Goal: Task Accomplishment & Management: Complete application form

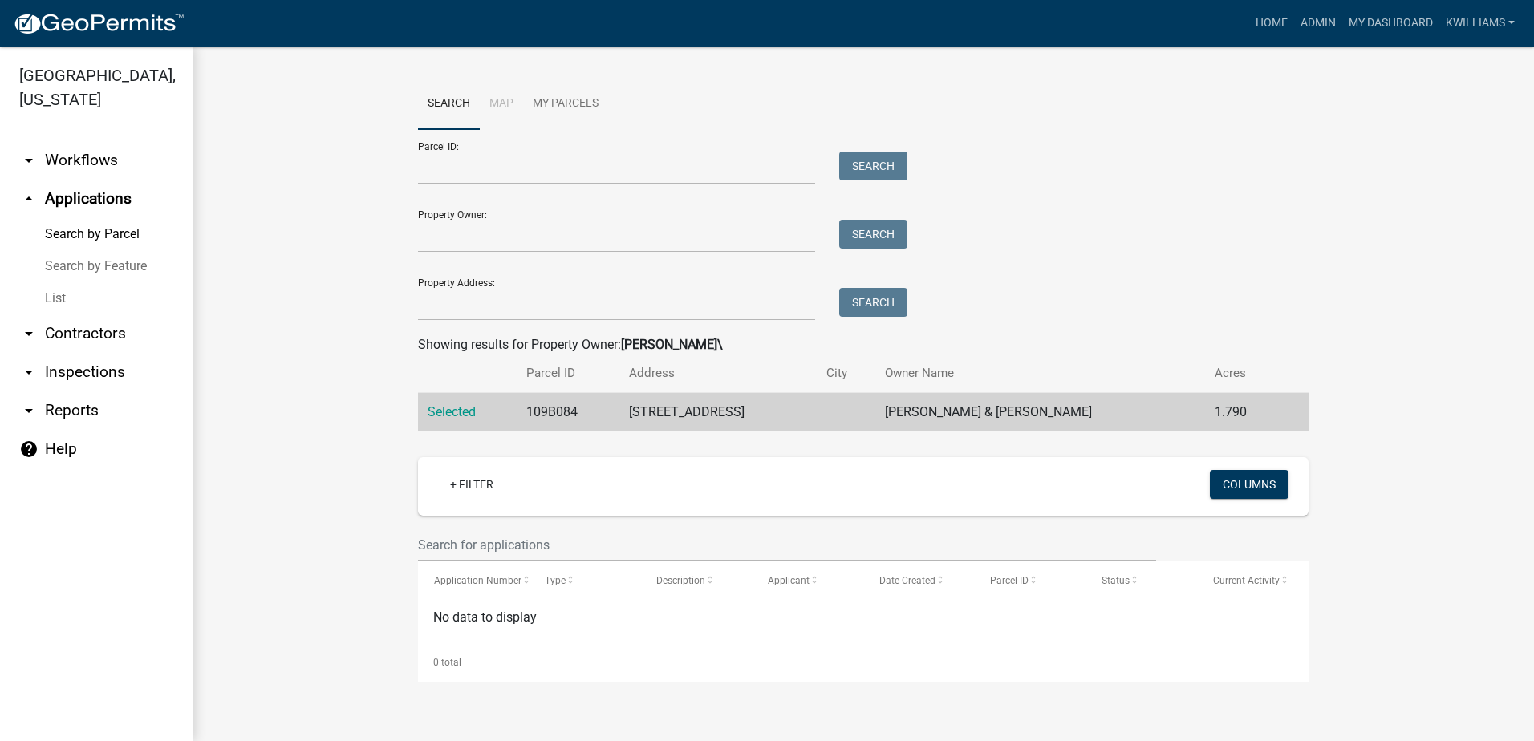
click at [67, 293] on link "List" at bounding box center [96, 298] width 192 height 32
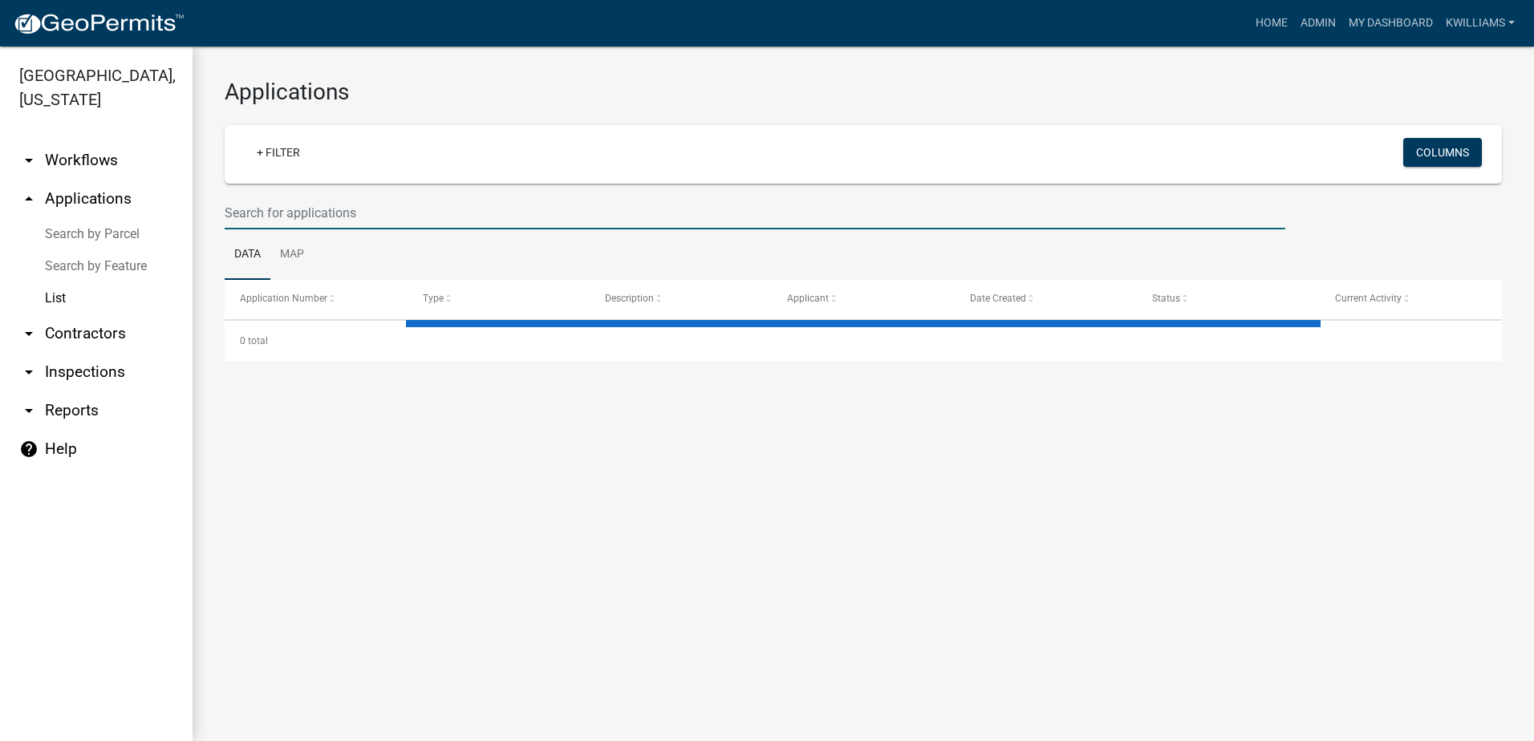
click at [279, 203] on input "text" at bounding box center [755, 213] width 1060 height 33
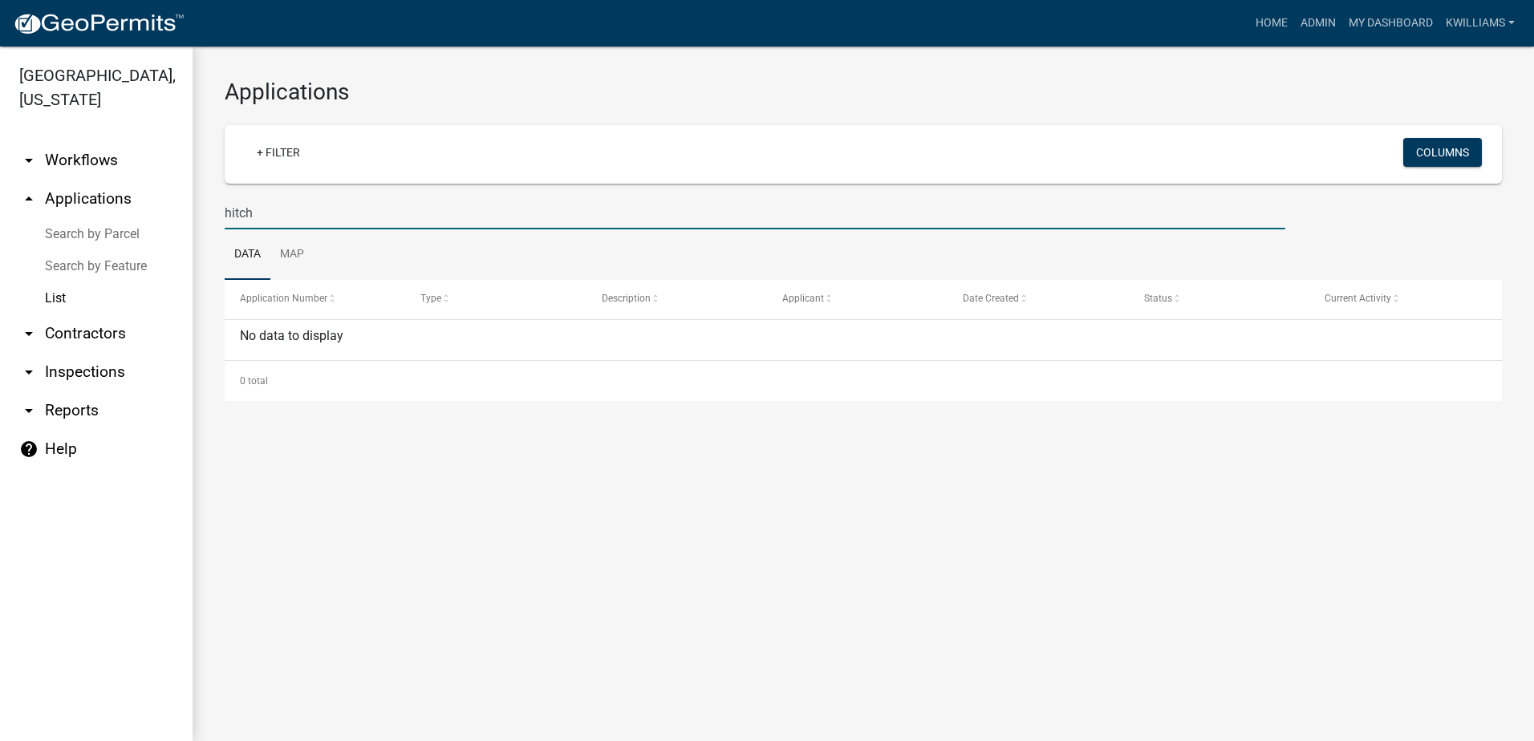
type input "hitch"
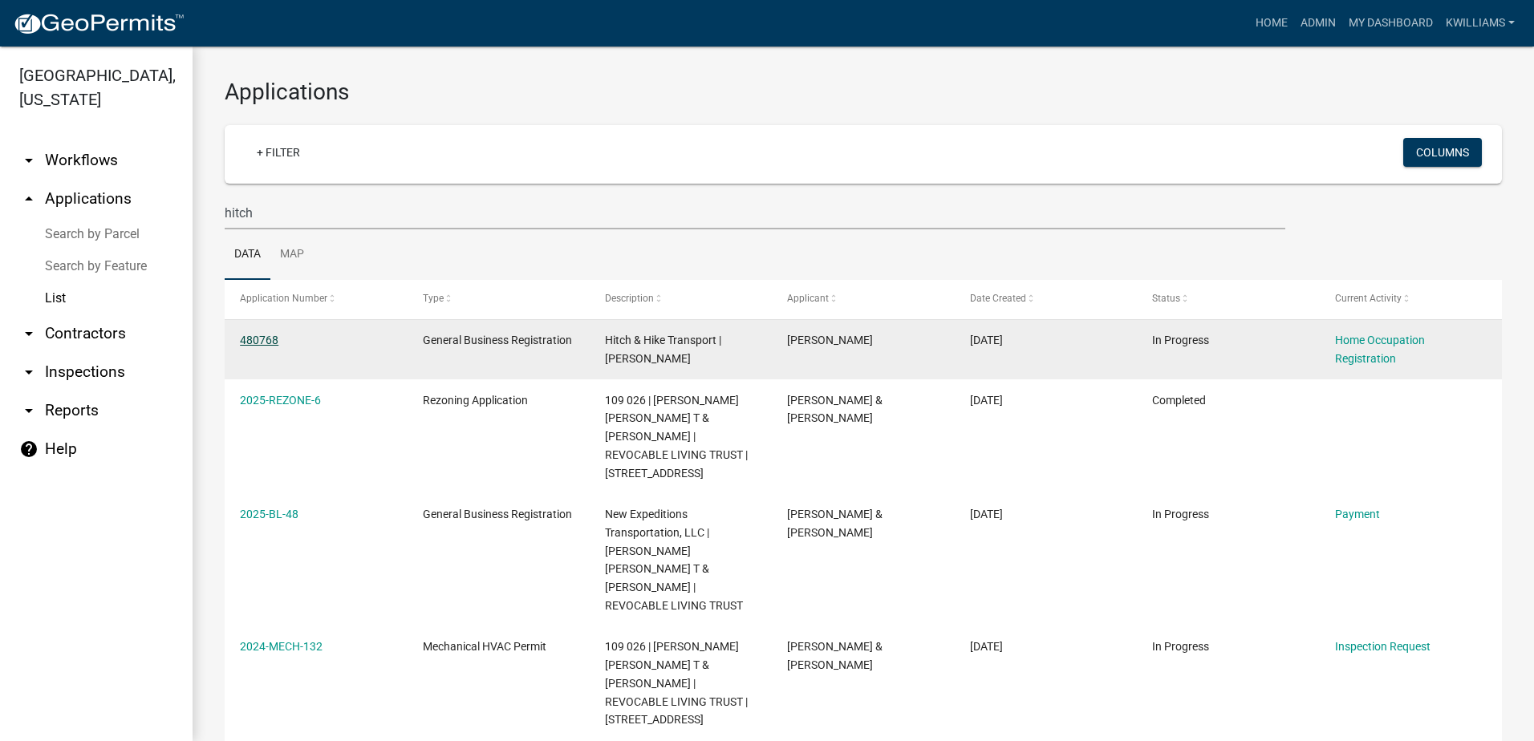
click at [263, 341] on link "480768" at bounding box center [259, 340] width 38 height 13
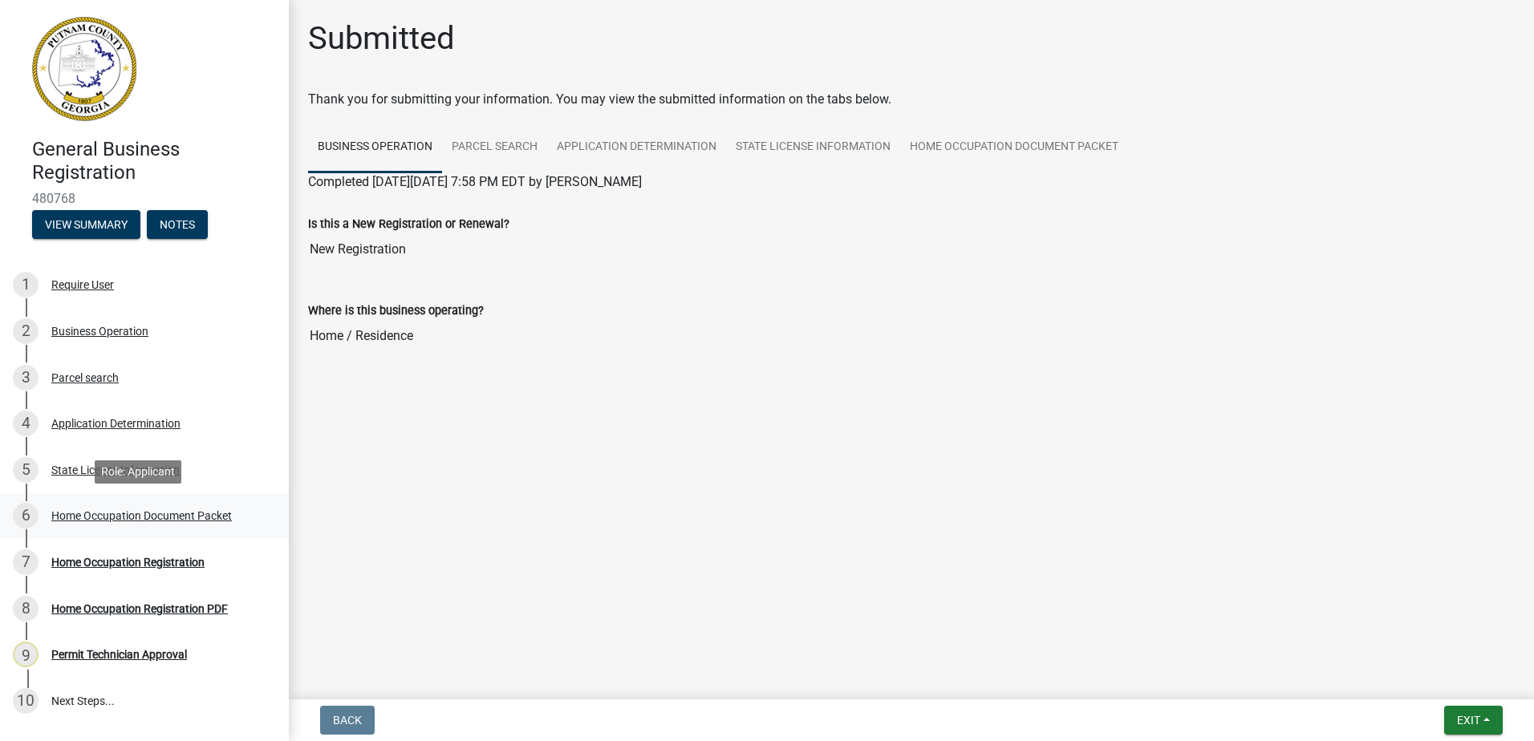
click at [133, 515] on div "Home Occupation Document Packet" at bounding box center [141, 515] width 180 height 11
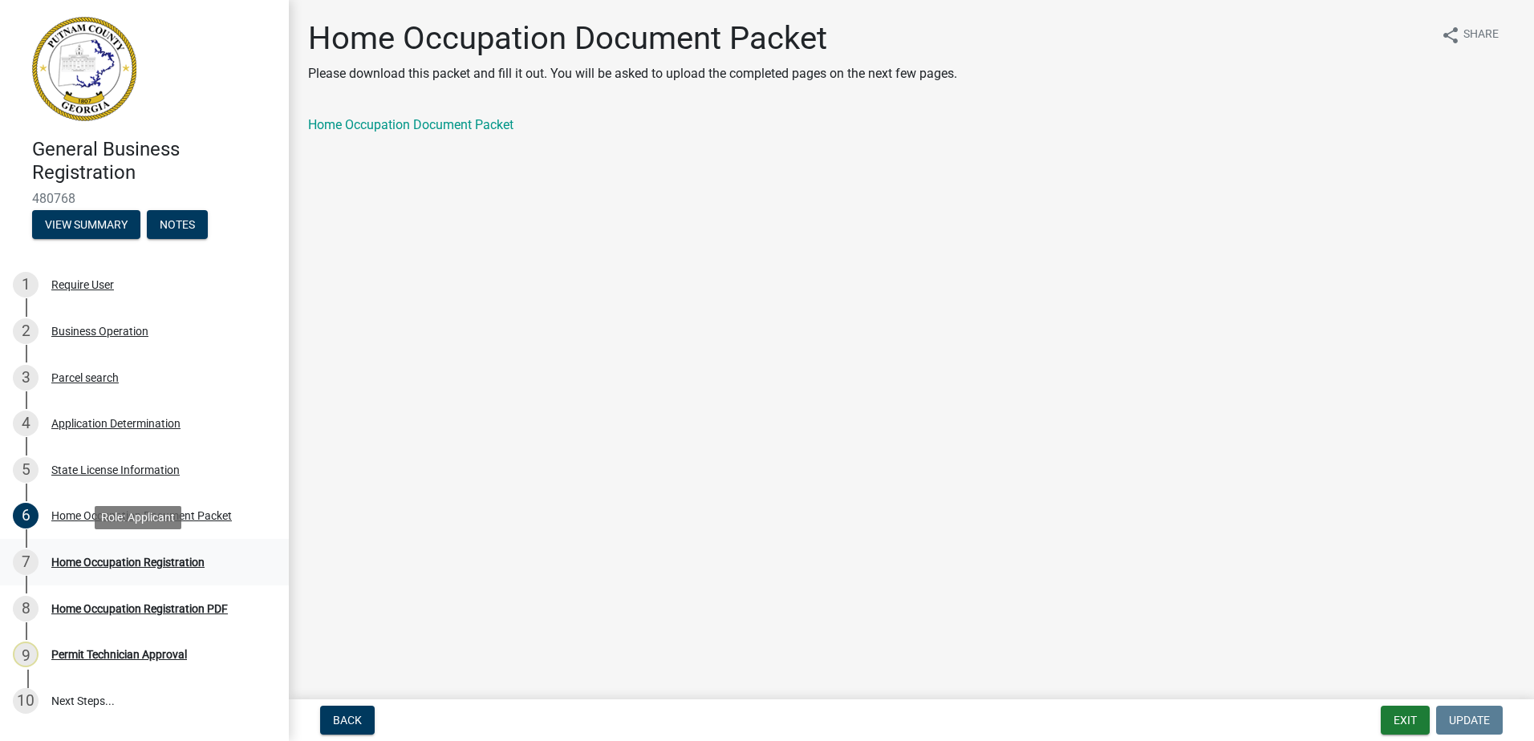
click at [139, 557] on div "Home Occupation Registration" at bounding box center [127, 562] width 153 height 11
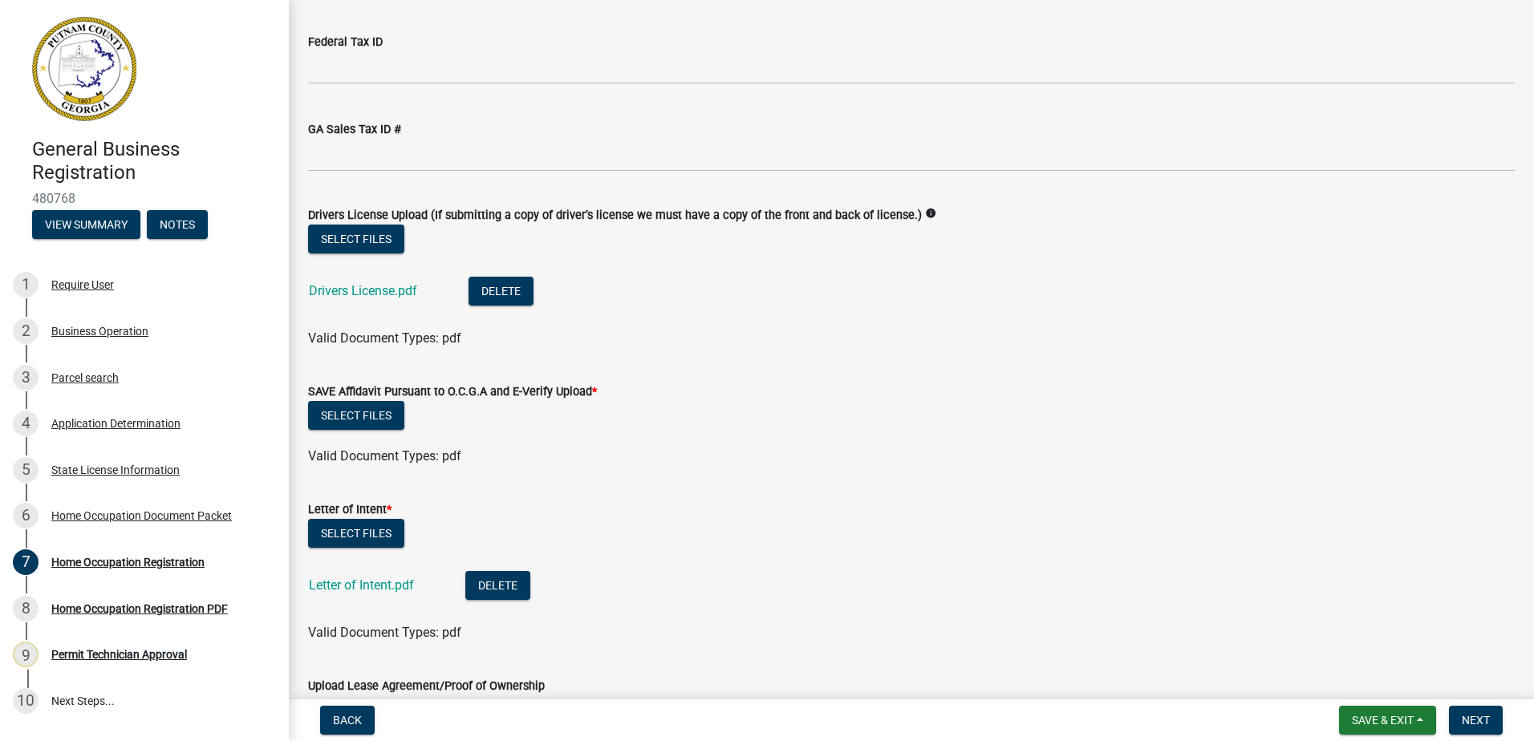
scroll to position [160, 0]
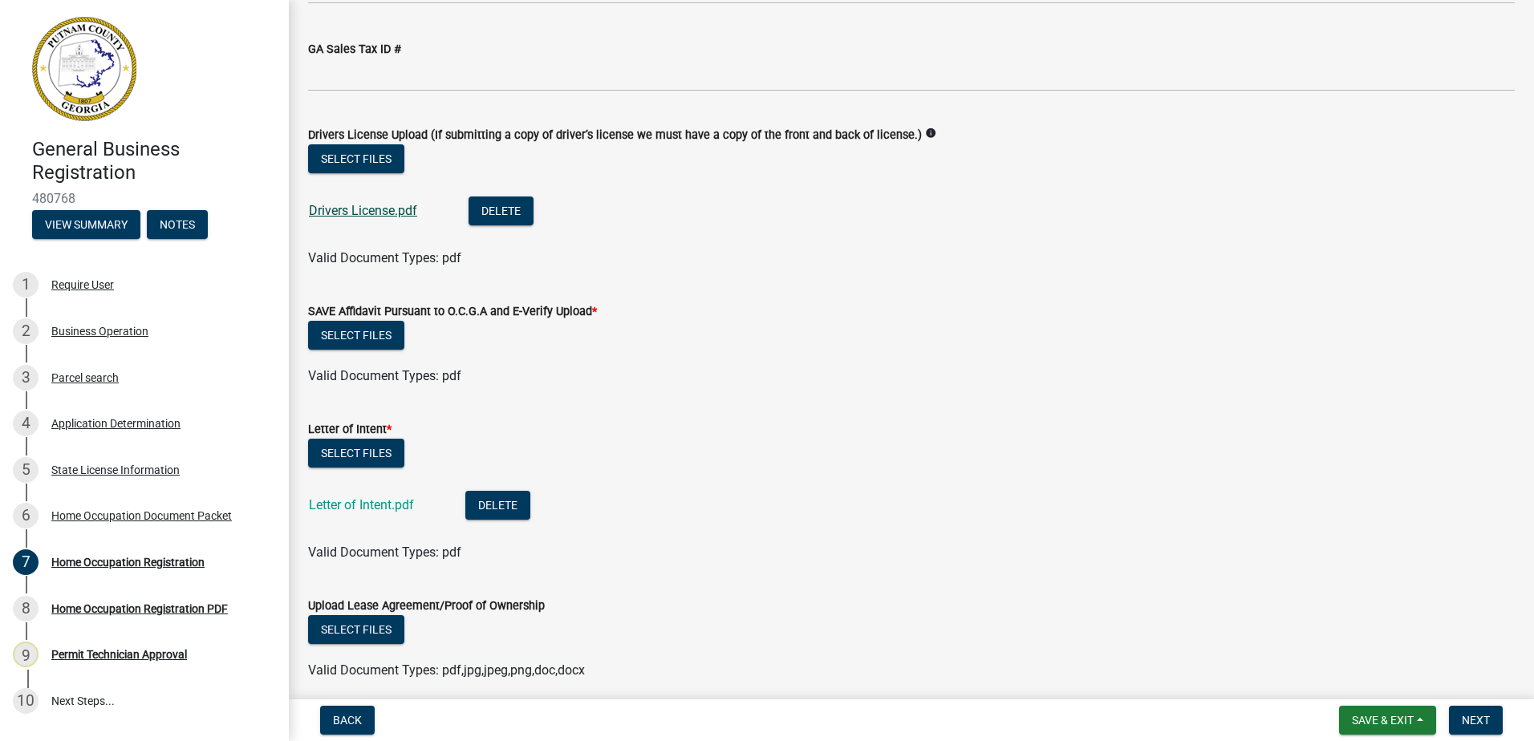
click at [366, 212] on link "Drivers License.pdf" at bounding box center [363, 210] width 108 height 15
click at [341, 334] on button "Select files" at bounding box center [356, 335] width 96 height 29
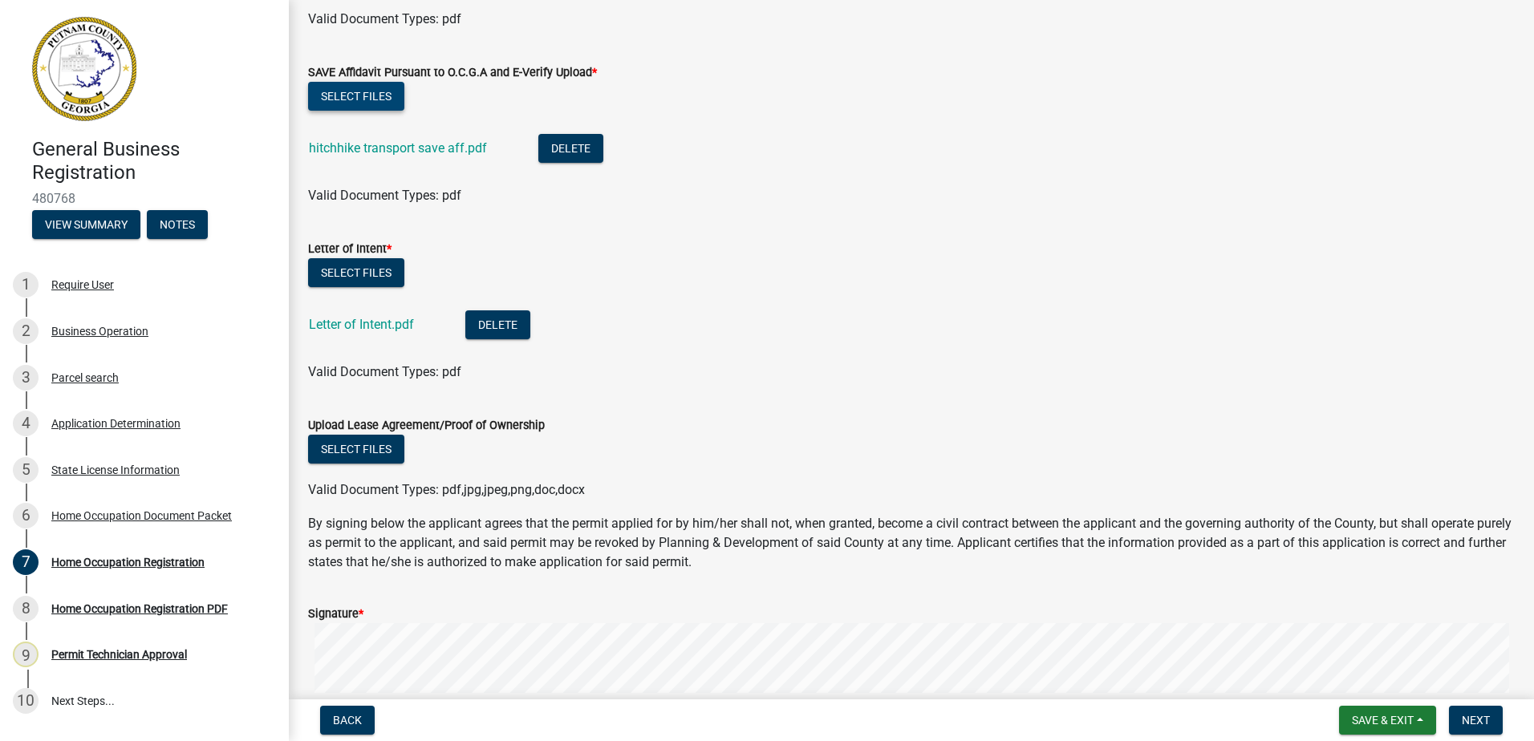
scroll to position [401, 0]
click at [364, 99] on button "Select files" at bounding box center [356, 94] width 96 height 29
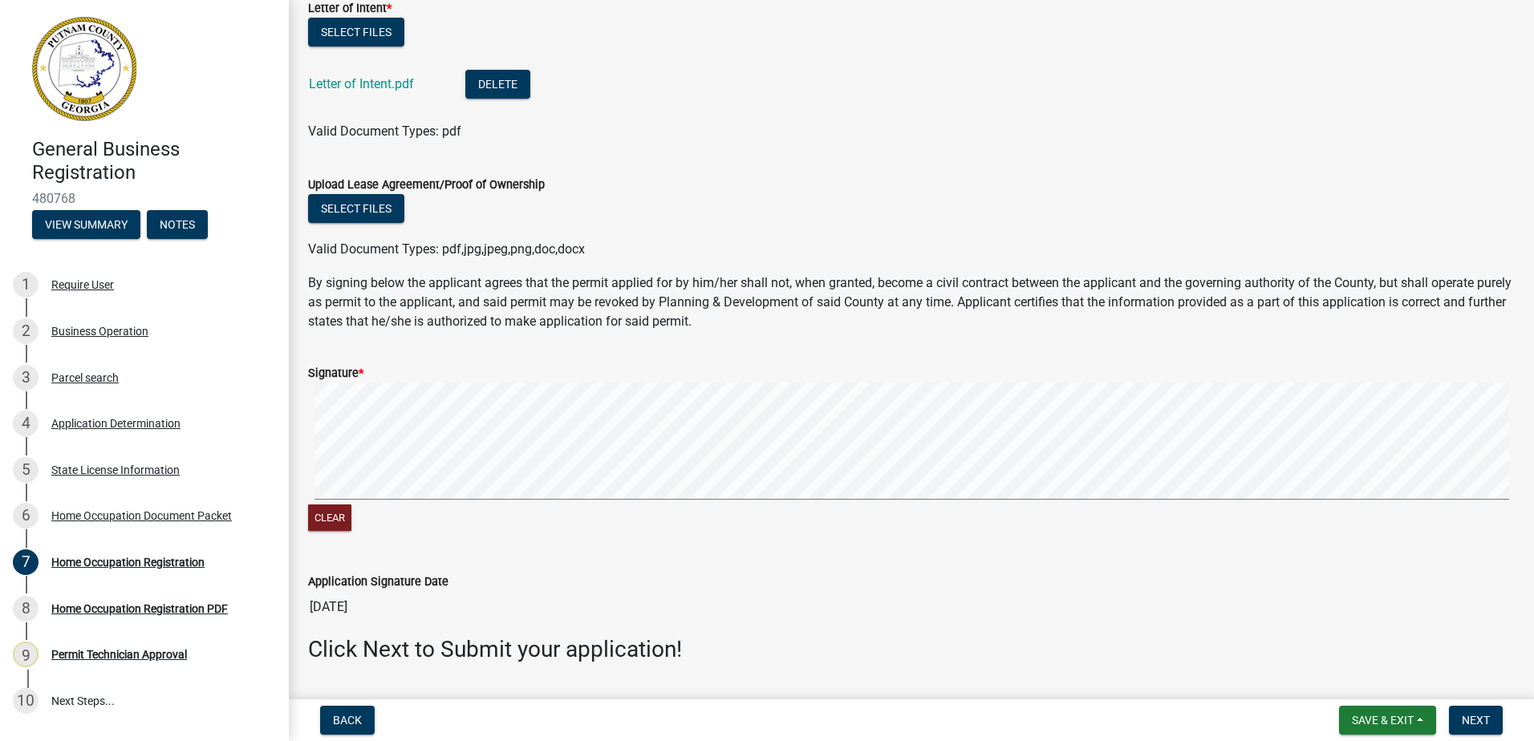
scroll to position [743, 0]
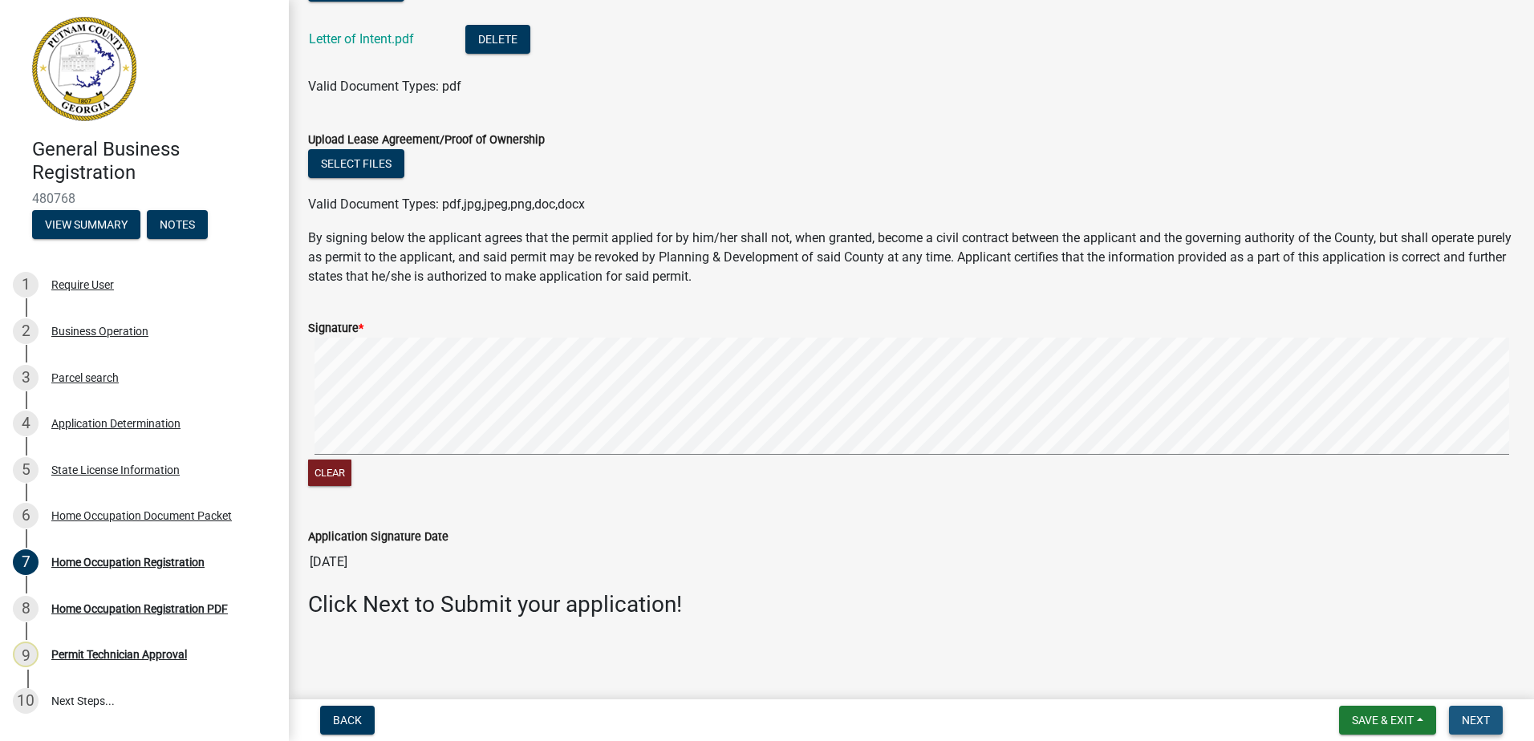
click at [1488, 722] on span "Next" at bounding box center [1475, 720] width 28 height 13
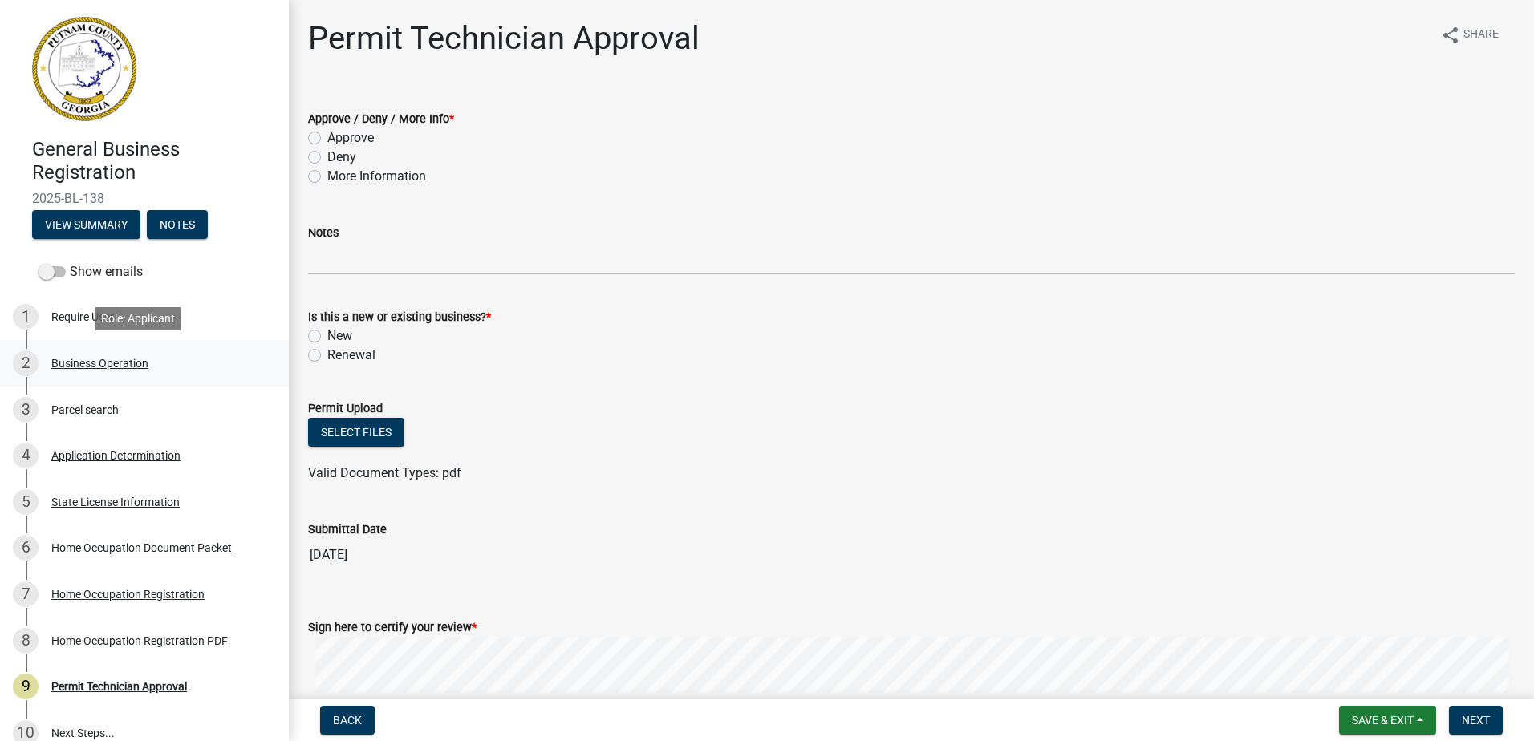
click at [146, 363] on div "Business Operation" at bounding box center [99, 363] width 97 height 11
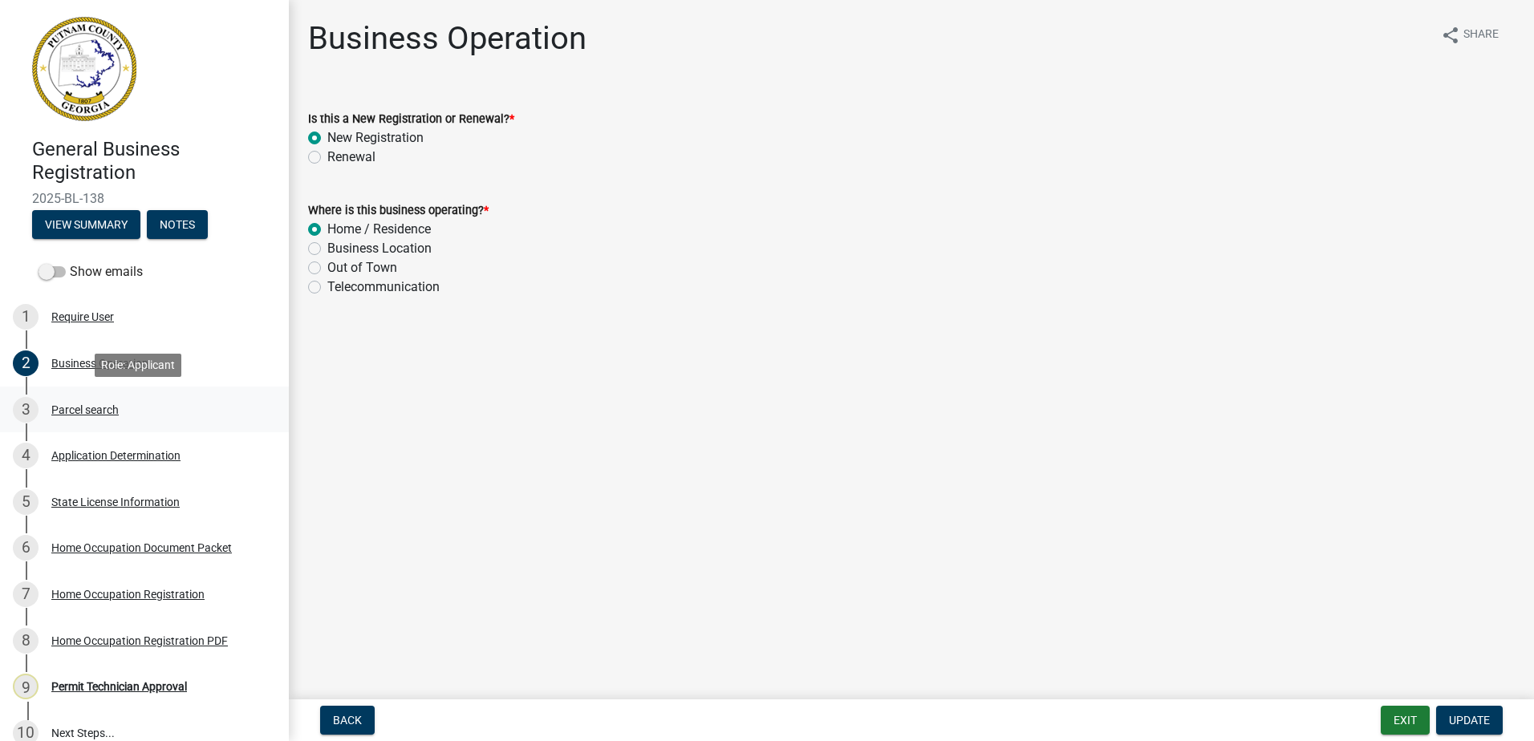
click at [75, 404] on div "Parcel search" at bounding box center [84, 409] width 67 height 11
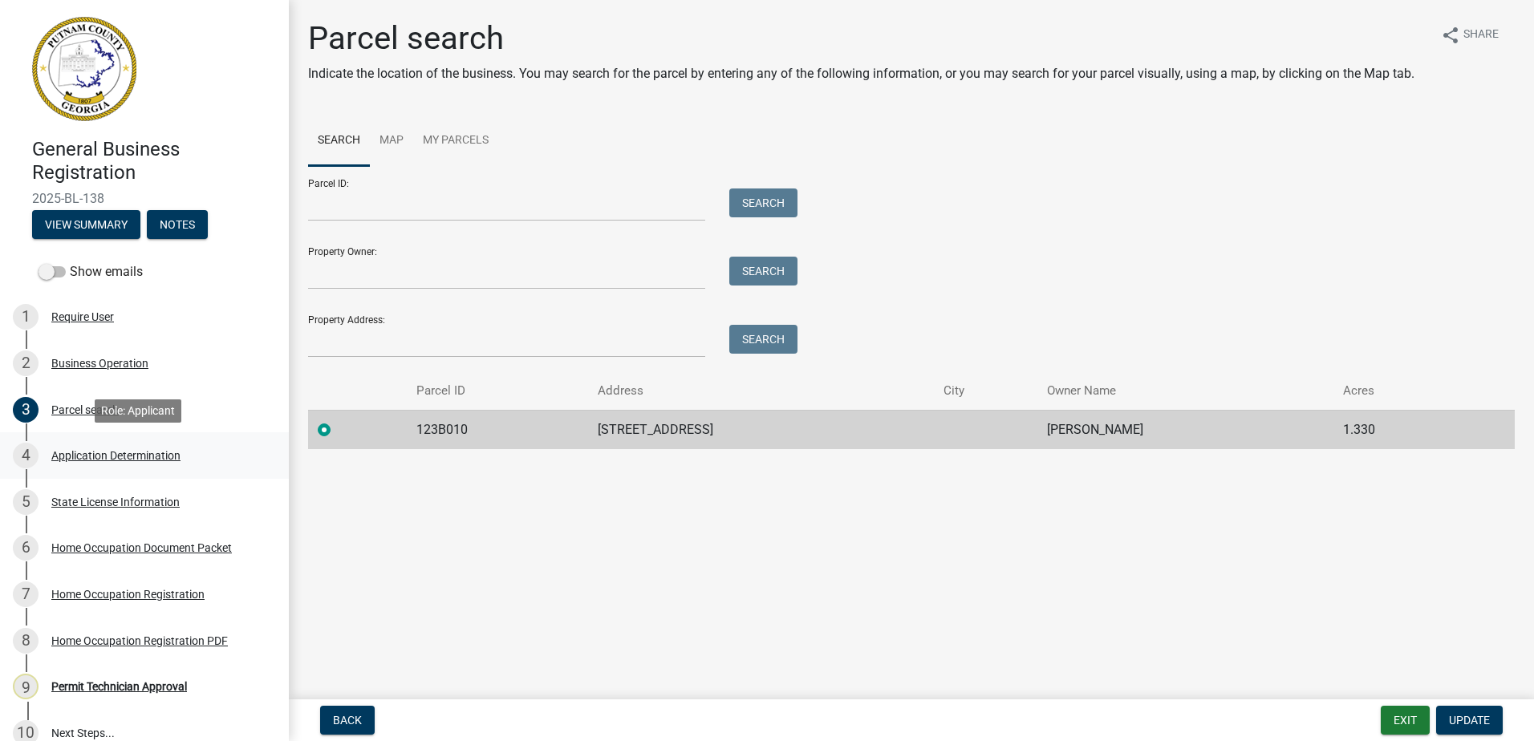
click at [99, 458] on div "Application Determination" at bounding box center [115, 455] width 129 height 11
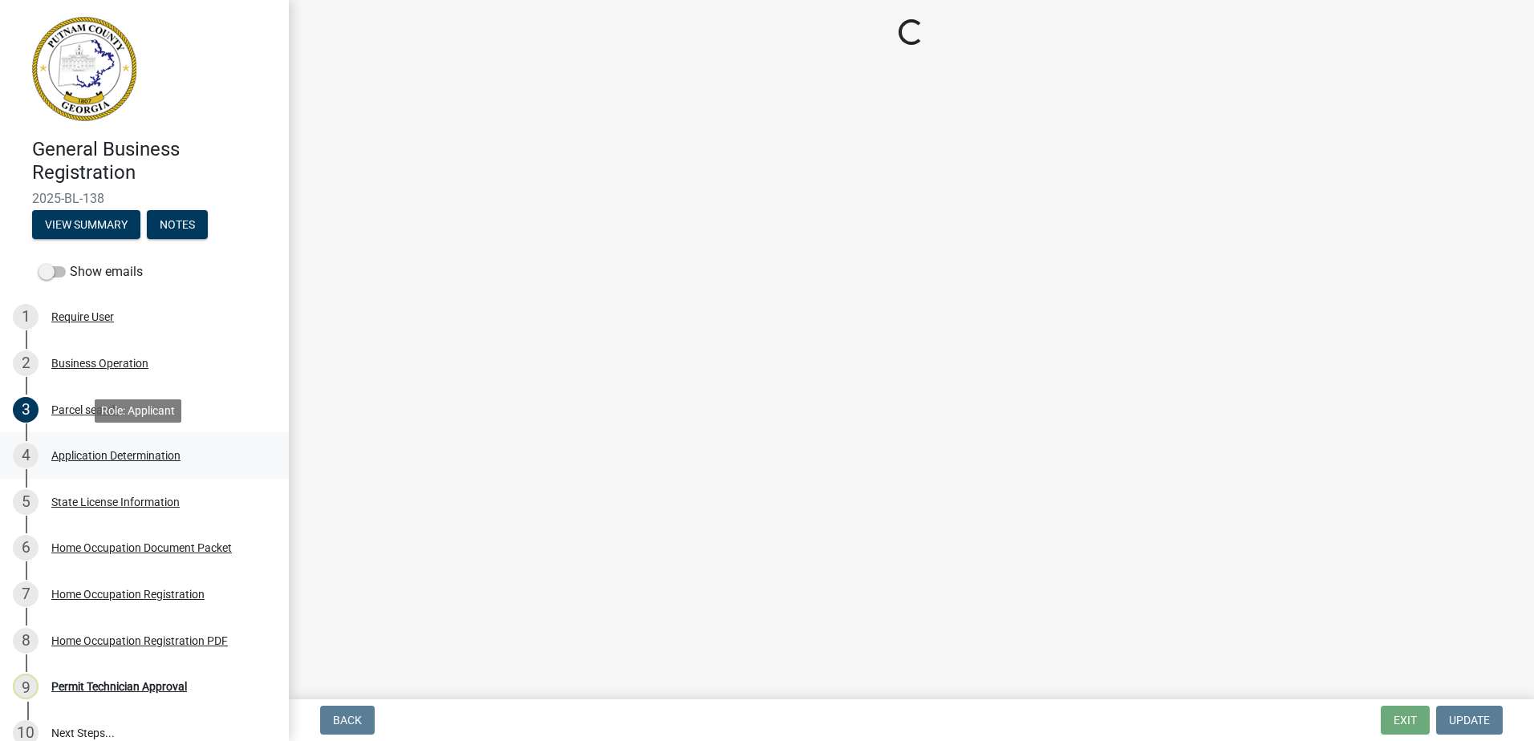
select select "GA"
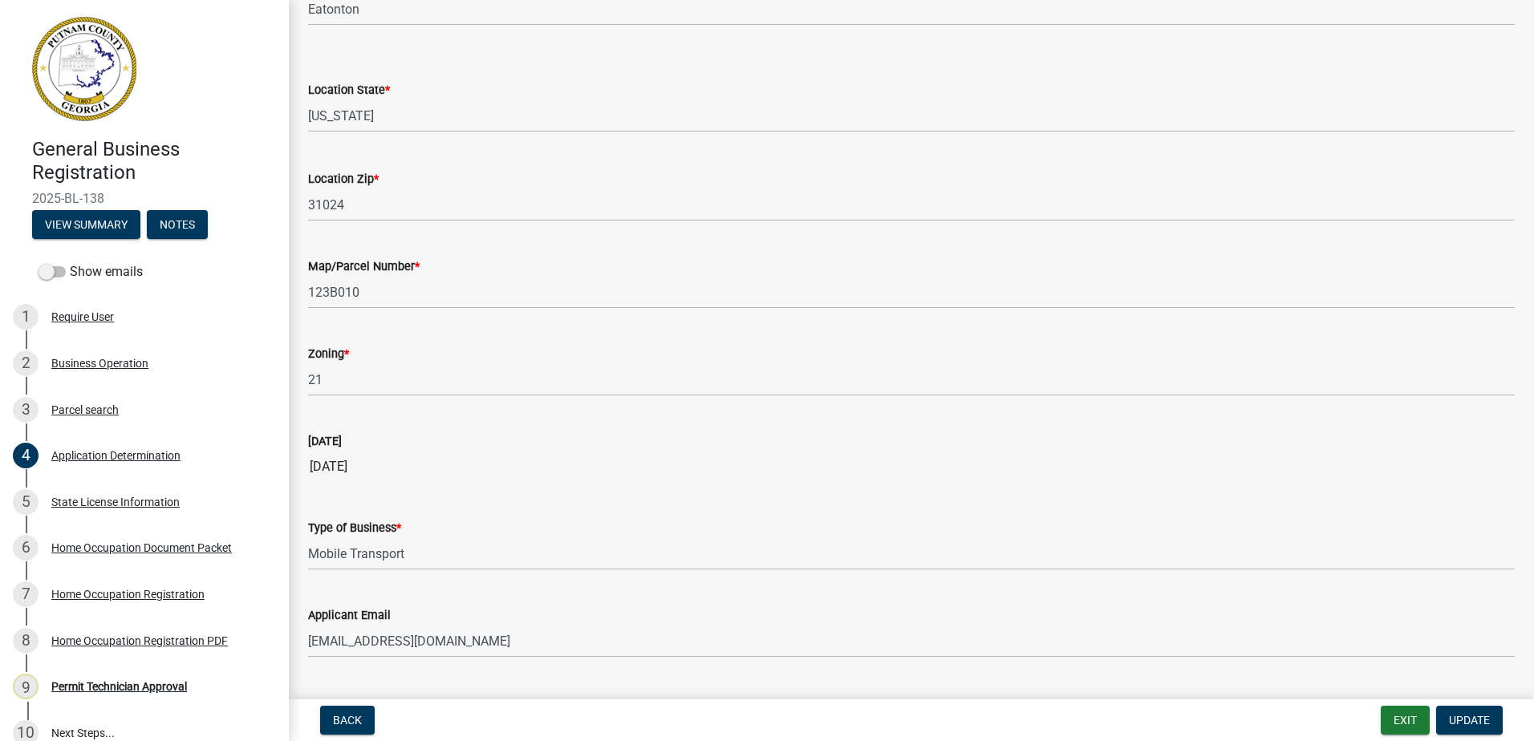
scroll to position [1315, 0]
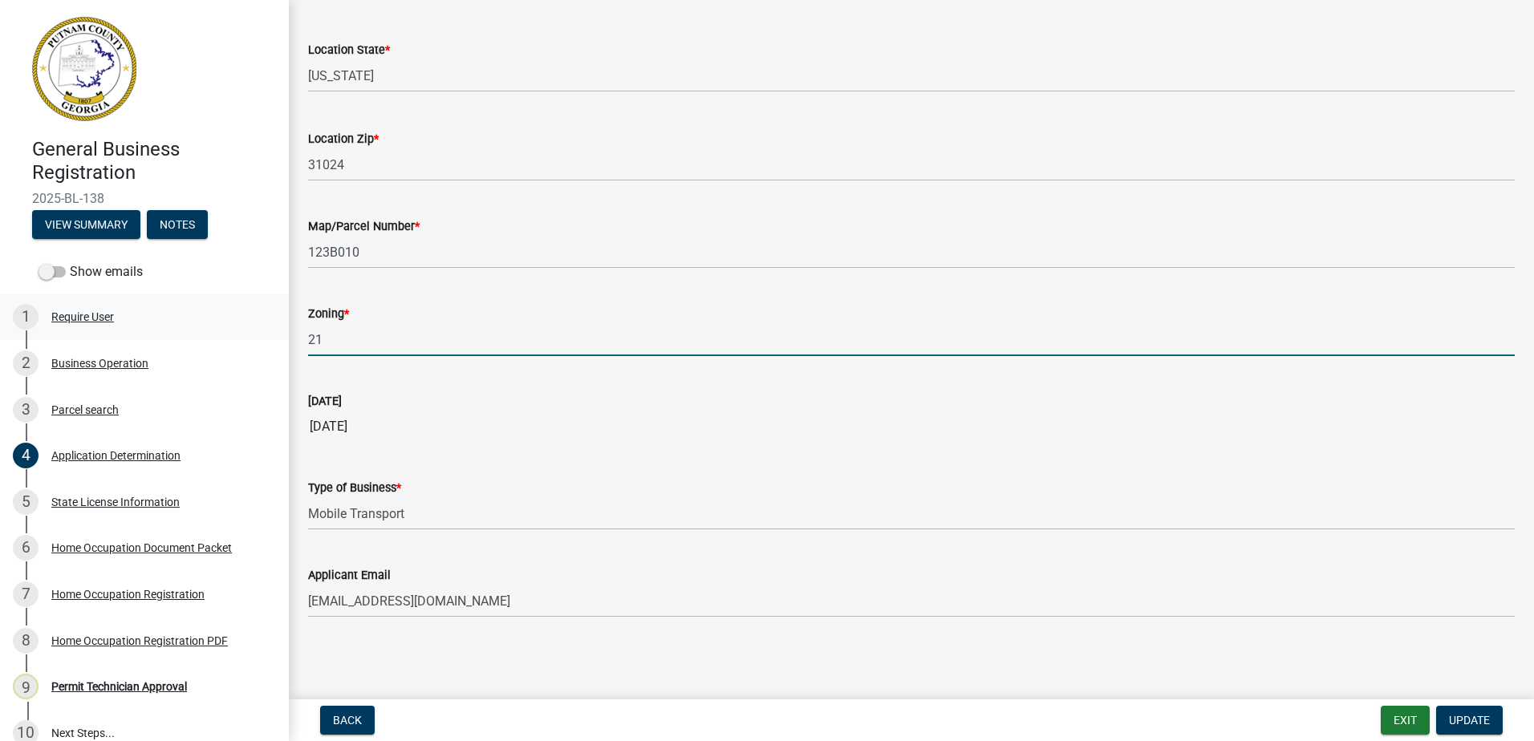
drag, startPoint x: 312, startPoint y: 341, endPoint x: 155, endPoint y: 334, distance: 157.3
click at [161, 336] on div "General Business Registration 2025-BL-138 View Summary Notes Show emails 1 Requ…" at bounding box center [767, 370] width 1534 height 741
type input "R-1R"
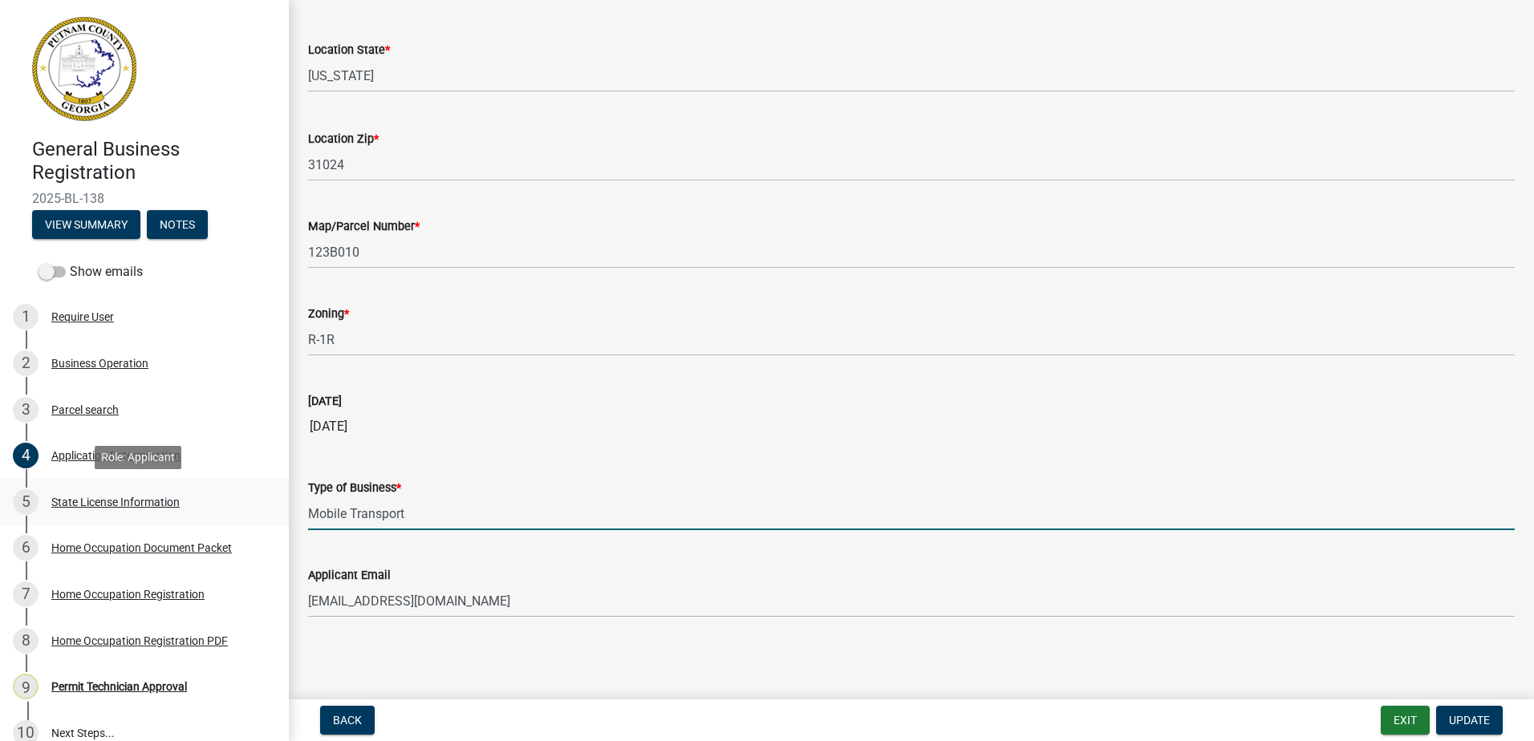
drag, startPoint x: 414, startPoint y: 533, endPoint x: 264, endPoint y: 488, distance: 156.6
click at [264, 488] on div "General Business Registration 2025-BL-138 View Summary Notes Show emails 1 Requ…" at bounding box center [767, 370] width 1534 height 741
type input "Home"
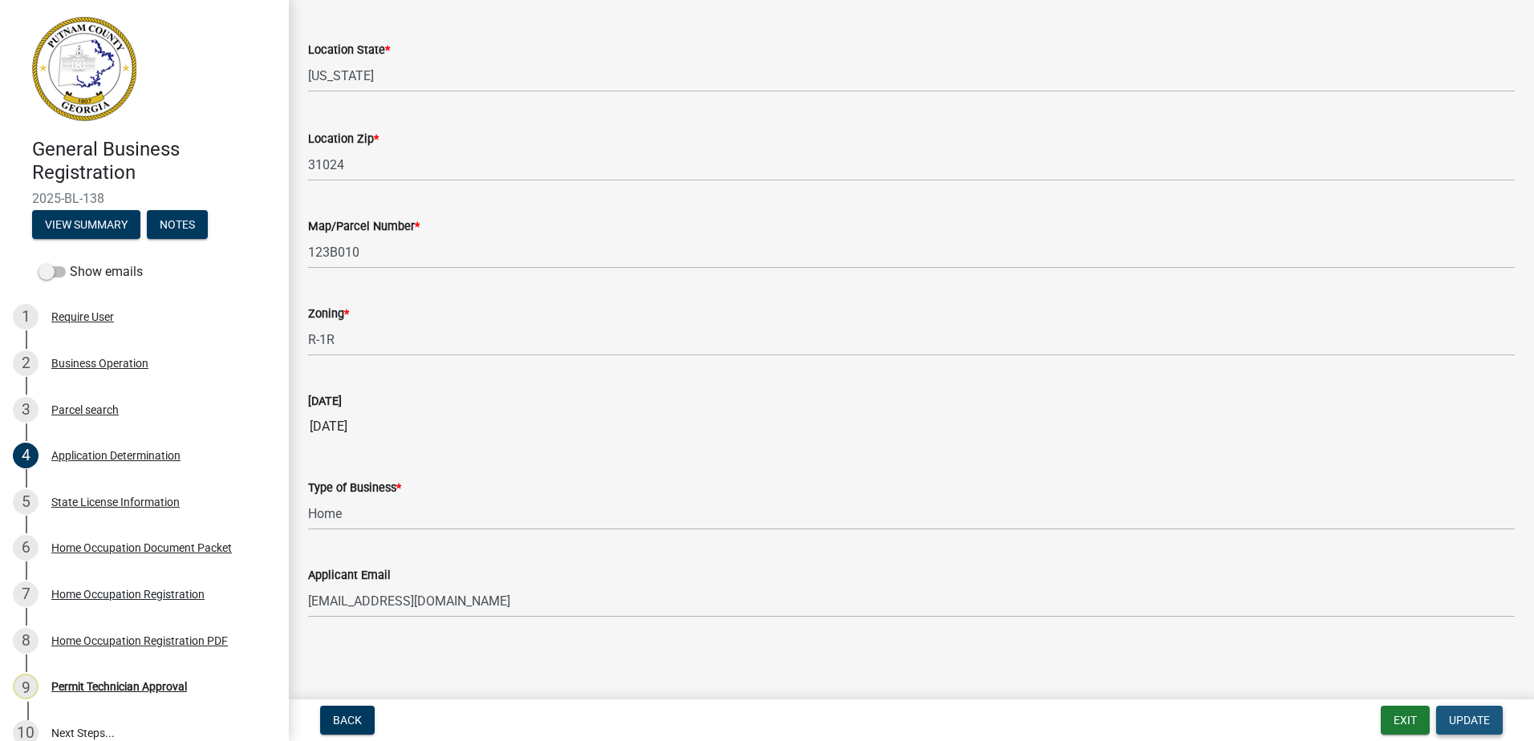
click at [1461, 723] on span "Update" at bounding box center [1468, 720] width 41 height 13
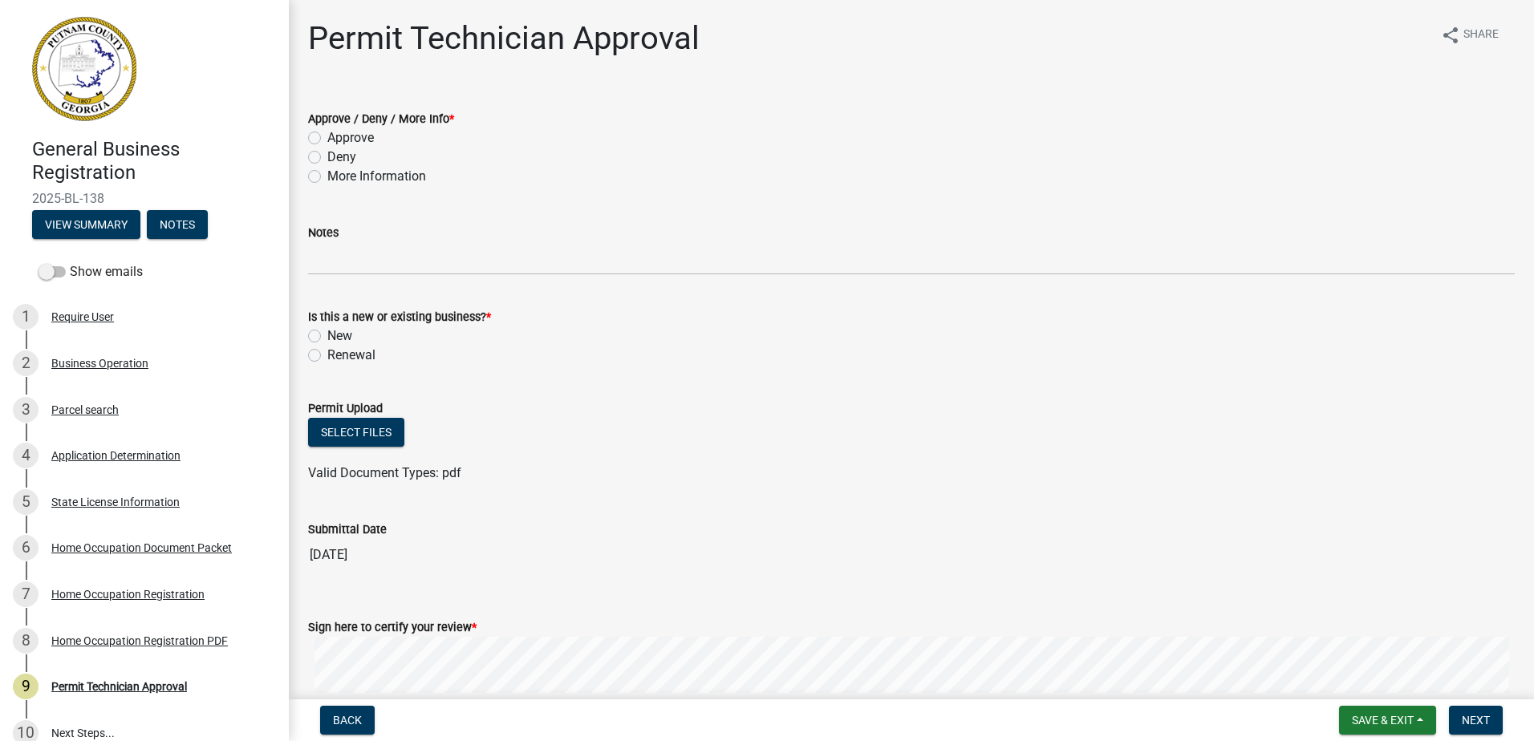
click at [302, 334] on div "Is this a new or existing business? * New Renewal" at bounding box center [911, 326] width 1230 height 77
click at [327, 337] on label "New" at bounding box center [339, 335] width 25 height 19
click at [327, 337] on input "New" at bounding box center [332, 331] width 10 height 10
radio input "true"
click at [327, 134] on label "Approve" at bounding box center [350, 137] width 47 height 19
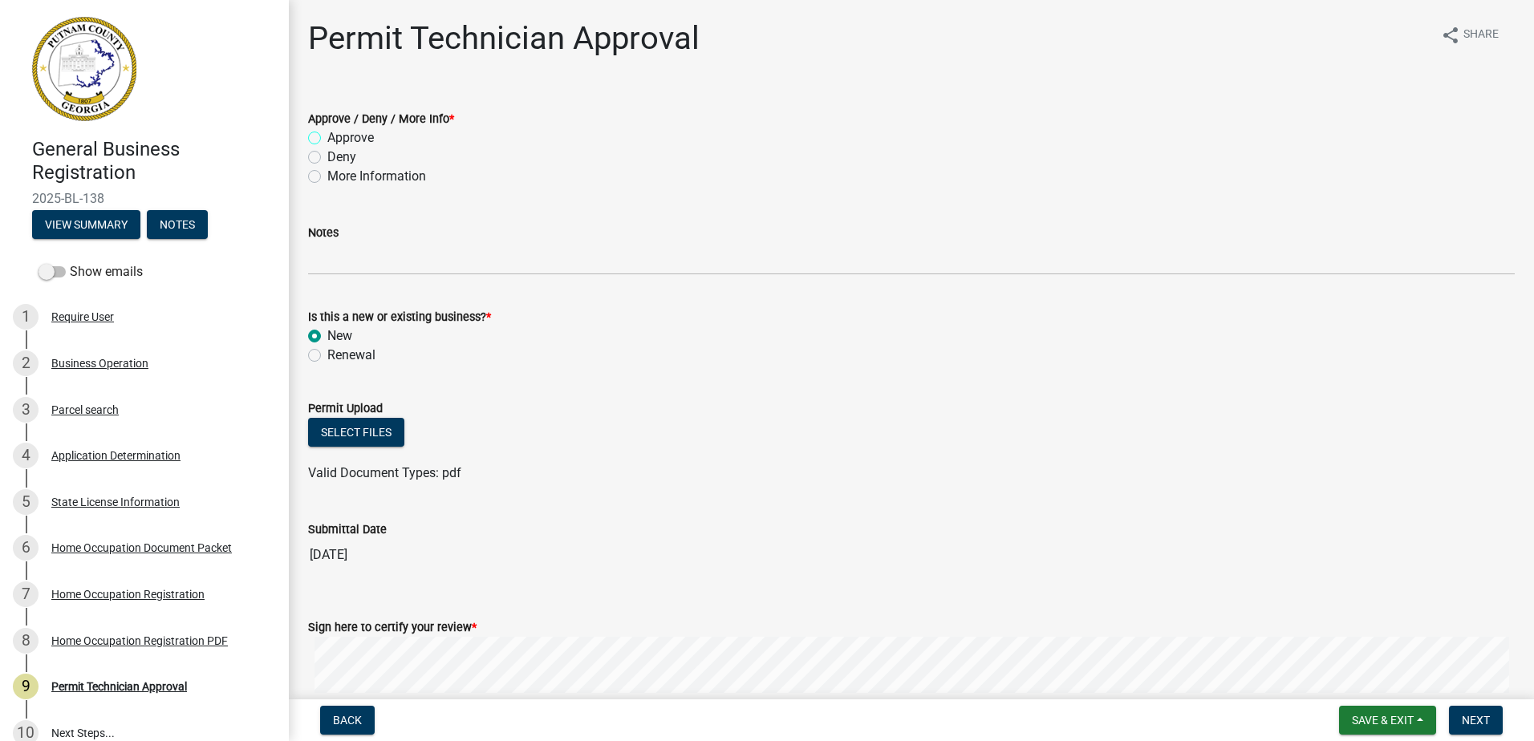
click at [327, 134] on input "Approve" at bounding box center [332, 133] width 10 height 10
radio input "true"
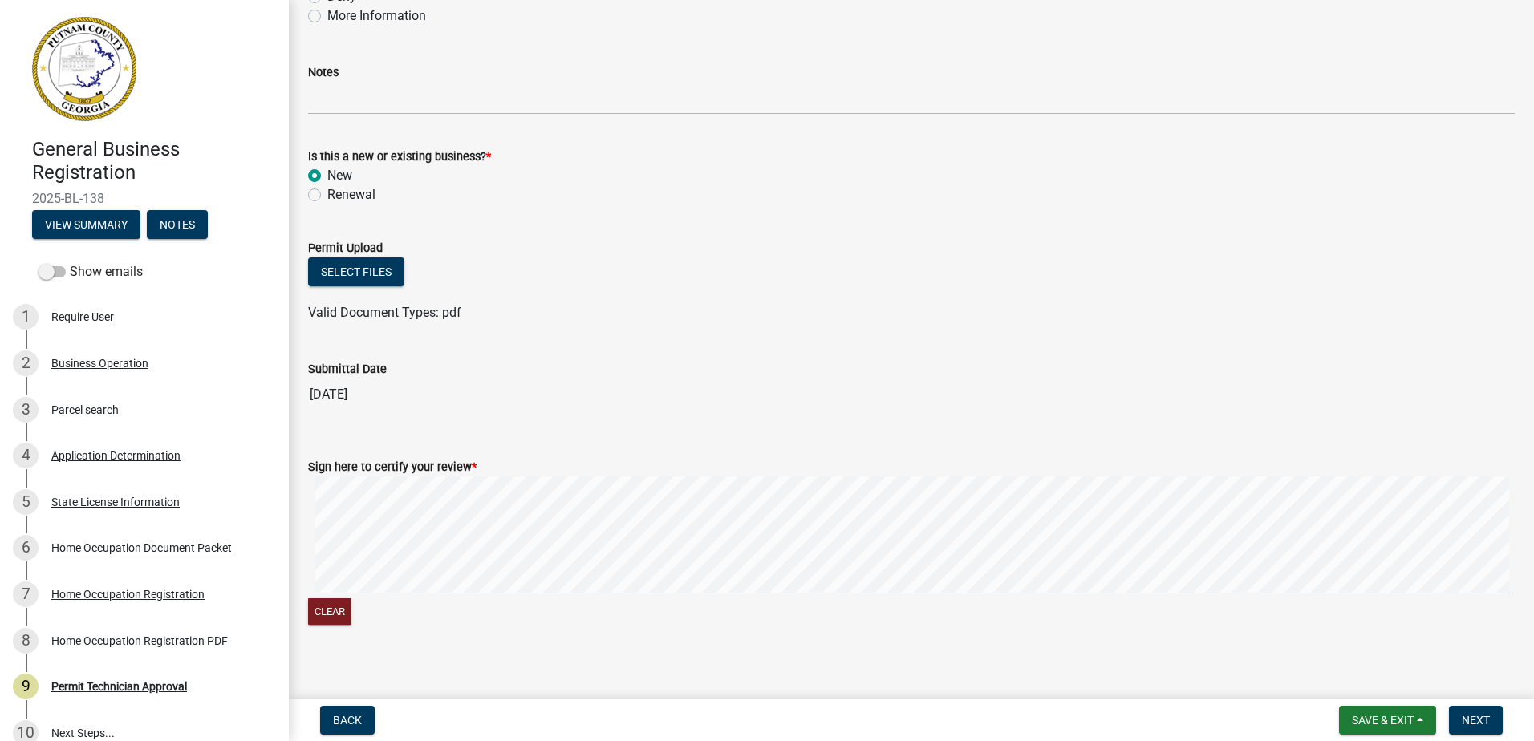
scroll to position [173, 0]
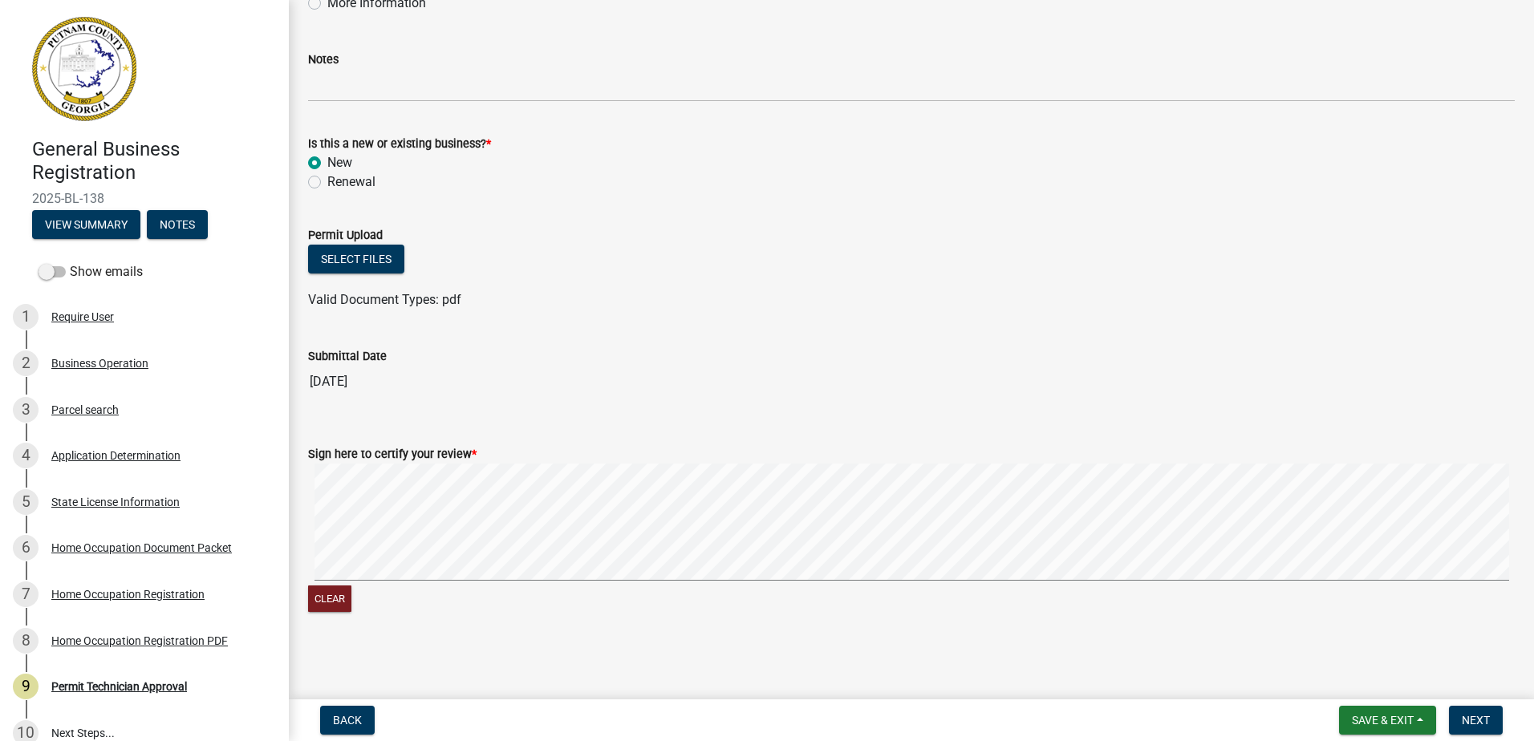
click at [382, 584] on signature-pad at bounding box center [911, 525] width 1206 height 122
click at [711, 438] on form "Sign here to certify your review * Clear" at bounding box center [911, 520] width 1206 height 191
click at [1476, 715] on span "Next" at bounding box center [1475, 720] width 28 height 13
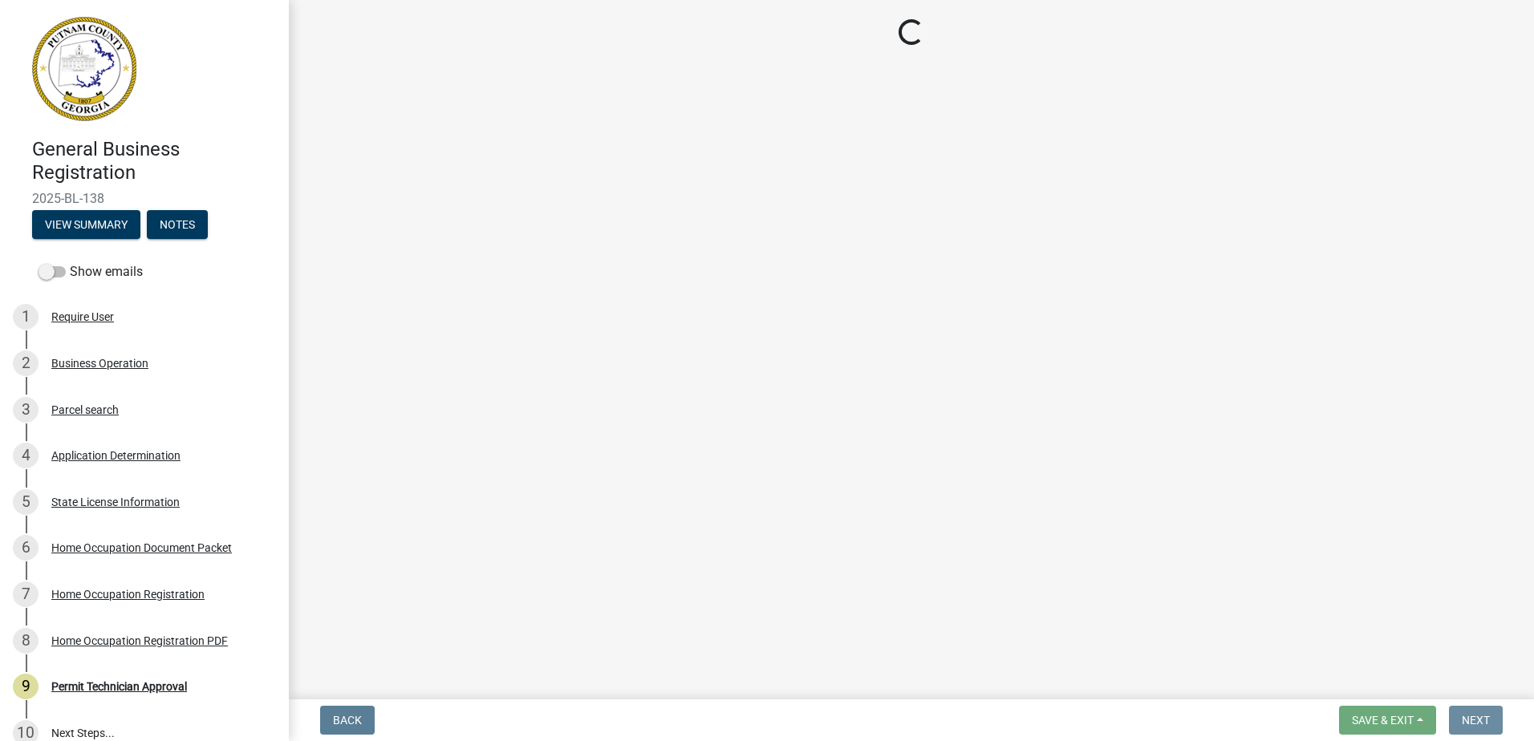
scroll to position [0, 0]
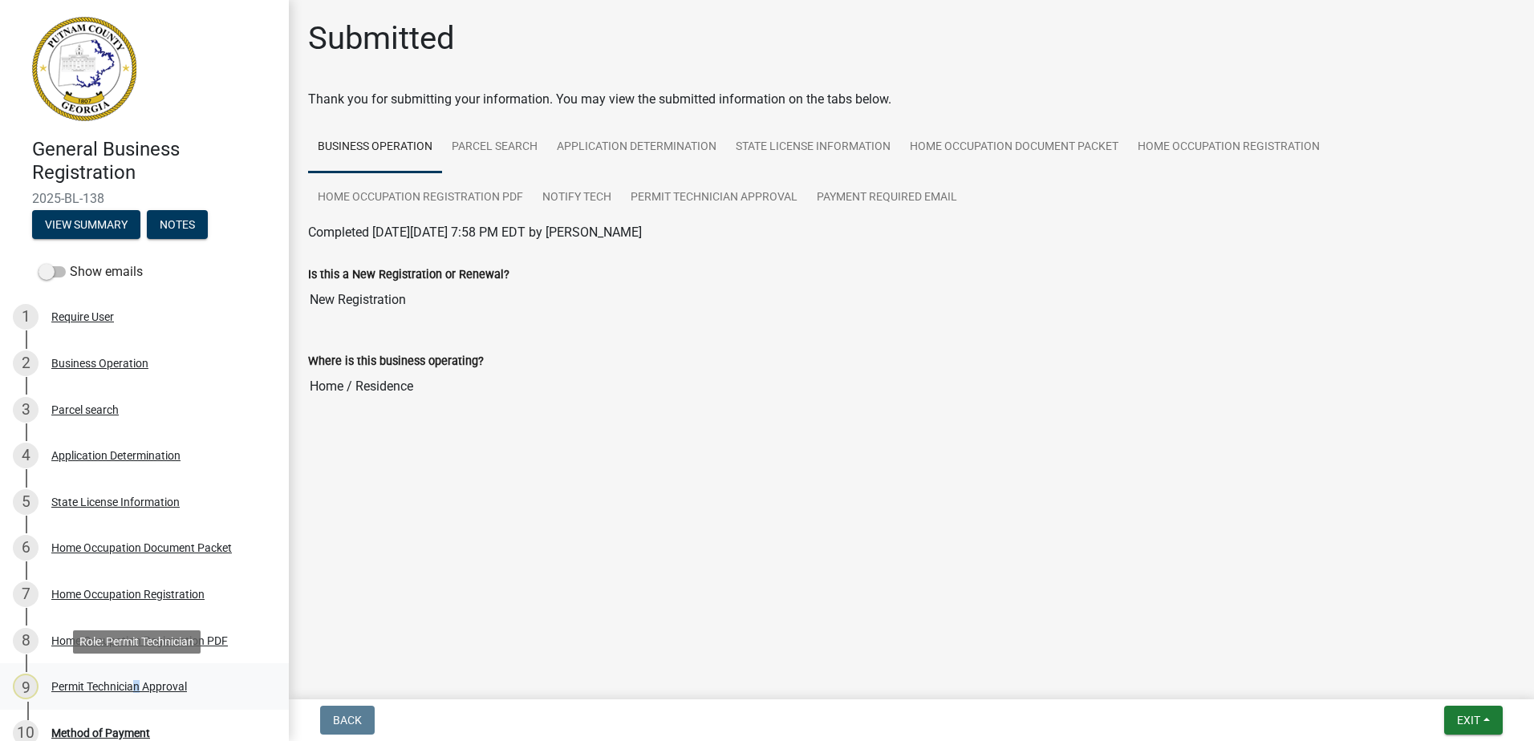
click at [132, 690] on div "Permit Technician Approval" at bounding box center [119, 686] width 136 height 11
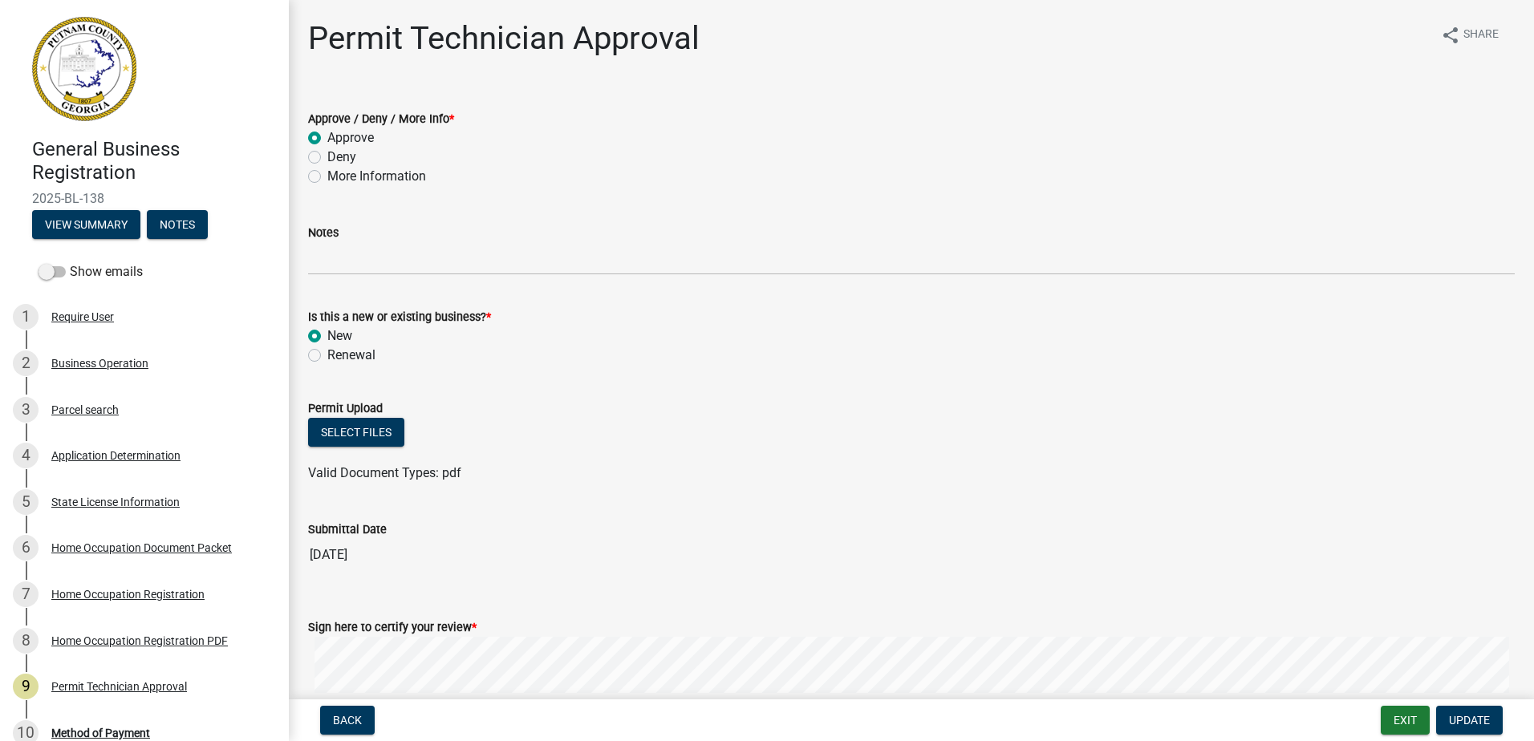
drag, startPoint x: 132, startPoint y: 690, endPoint x: 1130, endPoint y: 443, distance: 1027.9
click at [1130, 443] on div "Select files" at bounding box center [911, 434] width 1206 height 33
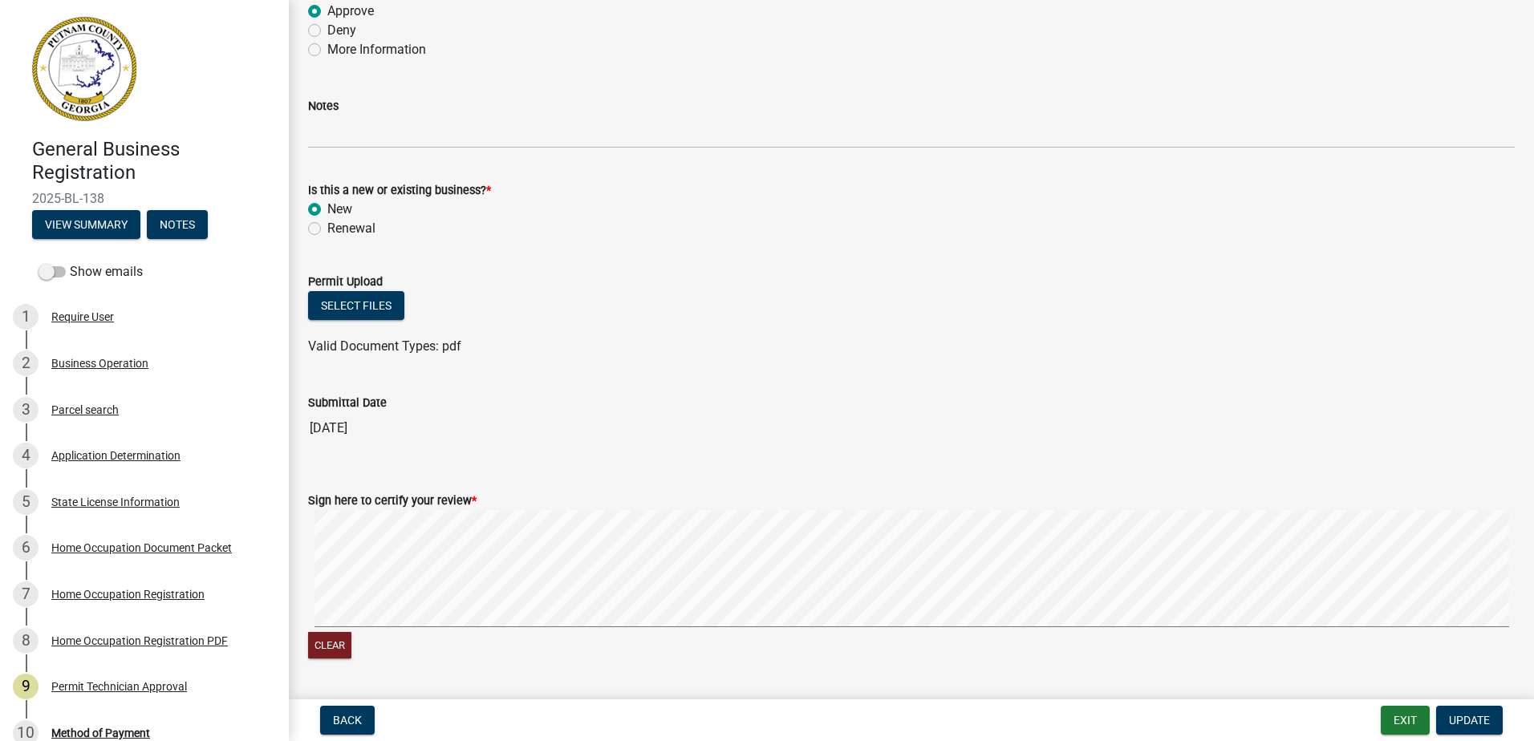
scroll to position [173, 0]
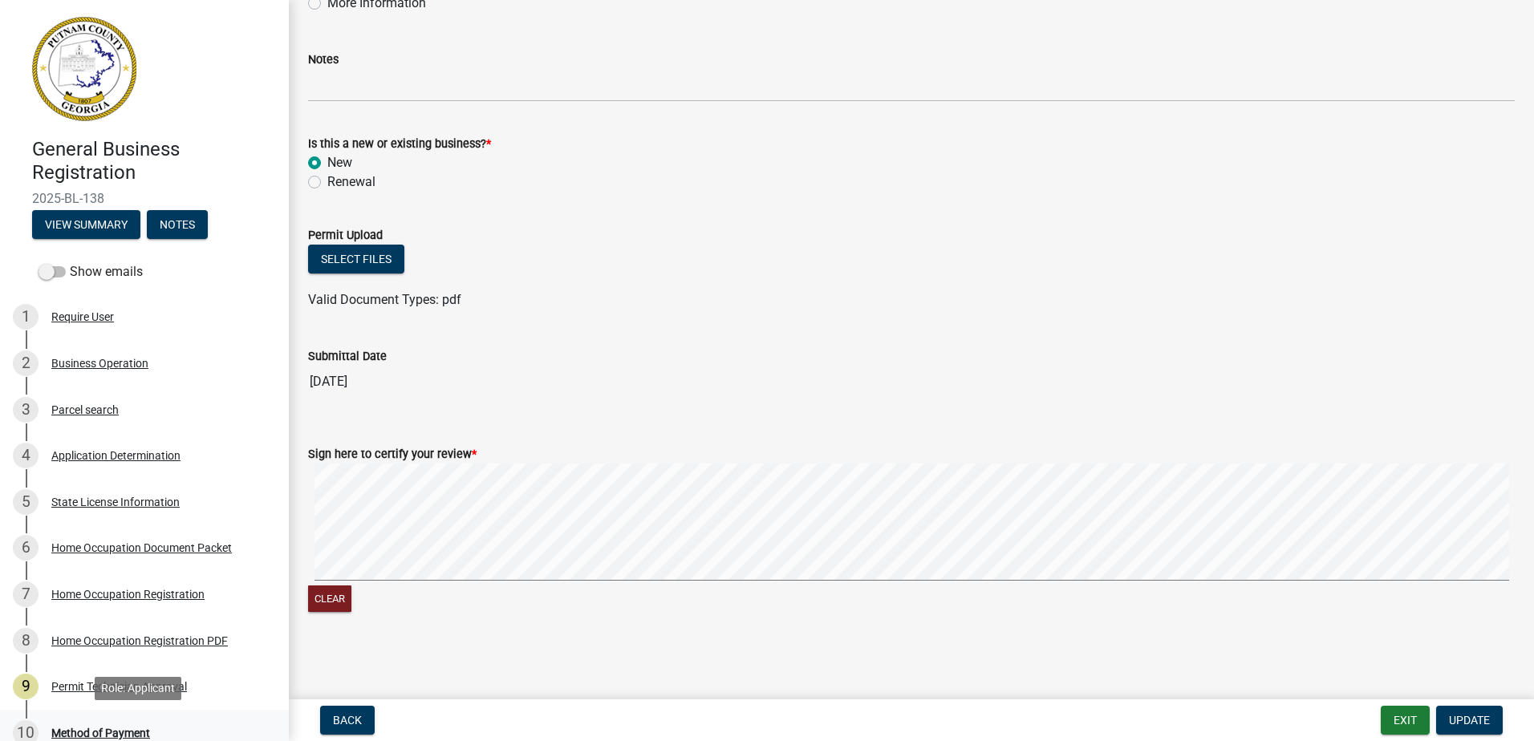
click at [111, 736] on div "Method of Payment" at bounding box center [100, 732] width 99 height 11
